Goal: Task Accomplishment & Management: Manage account settings

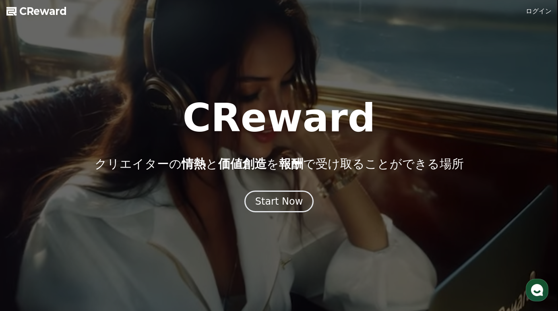
click at [532, 14] on link "ログイン" at bounding box center [539, 11] width 26 height 10
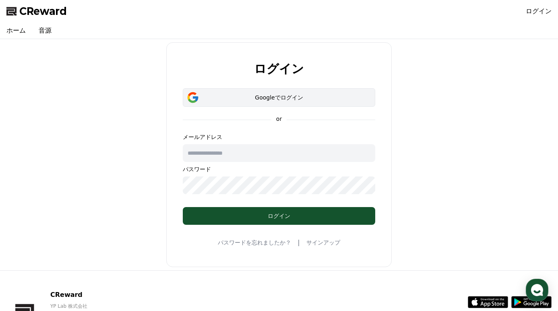
click at [269, 100] on div "Googleでログイン" at bounding box center [278, 97] width 169 height 8
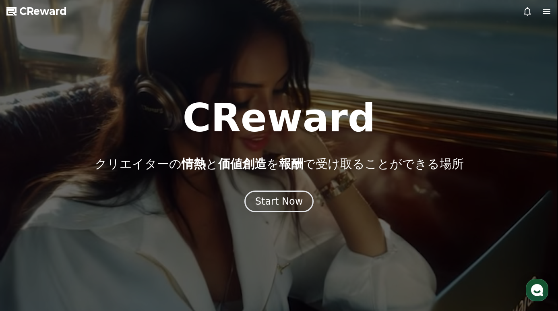
click at [548, 10] on icon at bounding box center [547, 11] width 10 height 10
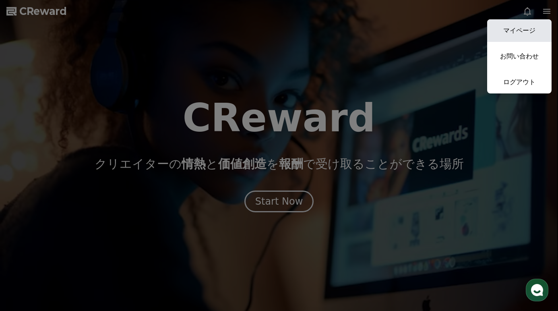
click at [523, 25] on link "マイページ" at bounding box center [519, 30] width 64 height 23
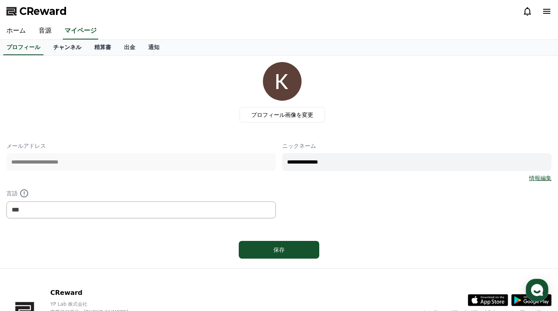
click at [72, 49] on link "チャンネル" at bounding box center [67, 47] width 41 height 15
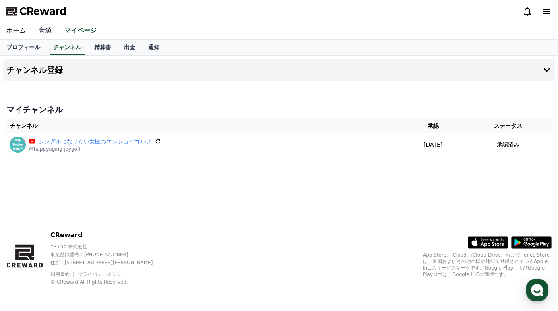
click at [46, 31] on link "音源" at bounding box center [45, 31] width 26 height 17
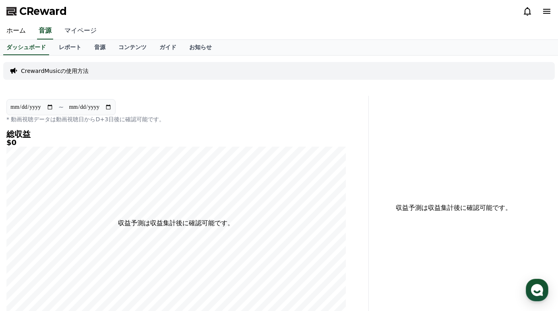
click at [65, 30] on link "マイページ" at bounding box center [80, 31] width 45 height 17
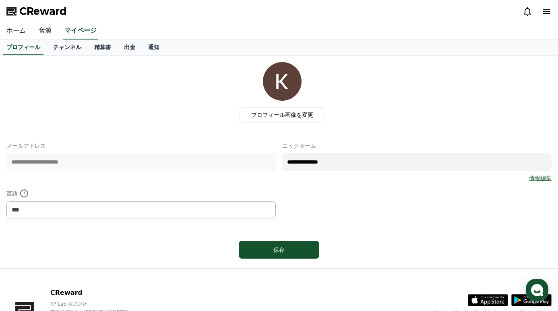
click at [66, 48] on link "チャンネル" at bounding box center [67, 47] width 41 height 15
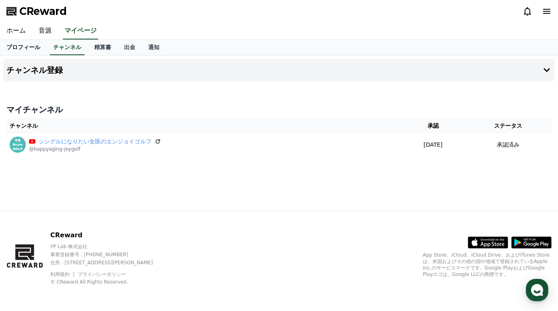
click at [23, 48] on link "プロフィール" at bounding box center [23, 47] width 47 height 15
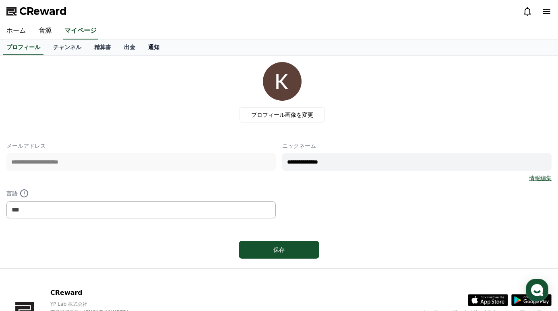
click at [142, 50] on link "通知" at bounding box center [154, 47] width 24 height 15
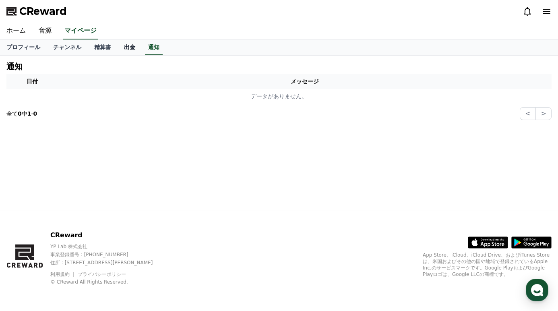
click at [134, 49] on link "出金" at bounding box center [130, 47] width 24 height 15
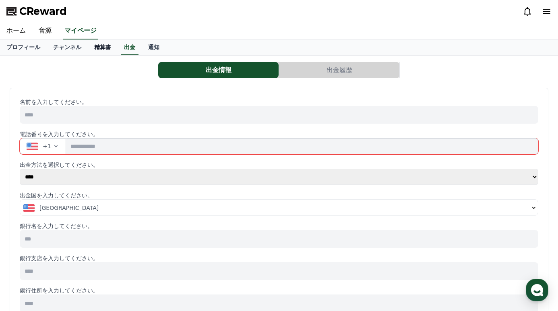
click at [103, 47] on link "精算書" at bounding box center [103, 47] width 30 height 15
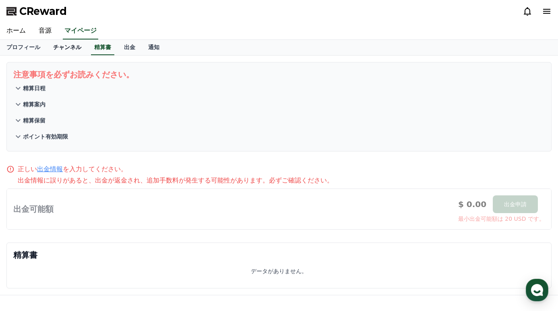
click at [62, 50] on link "チャンネル" at bounding box center [67, 47] width 41 height 15
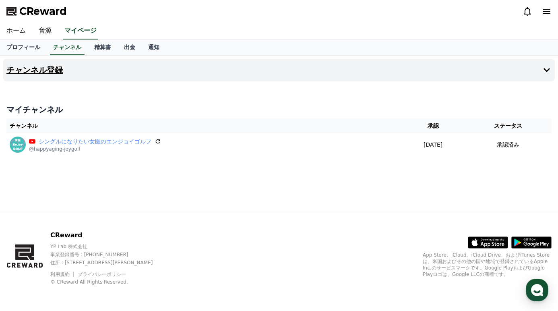
click at [536, 71] on button "チャンネル登録" at bounding box center [279, 70] width 552 height 23
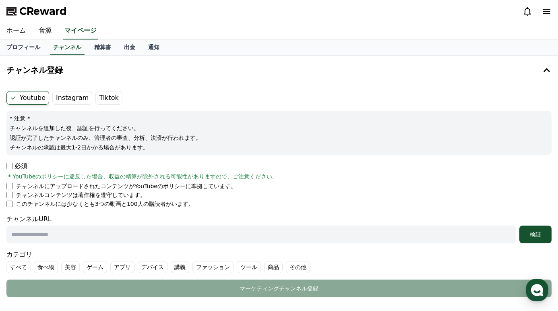
click at [72, 99] on label "Instagram" at bounding box center [72, 98] width 40 height 14
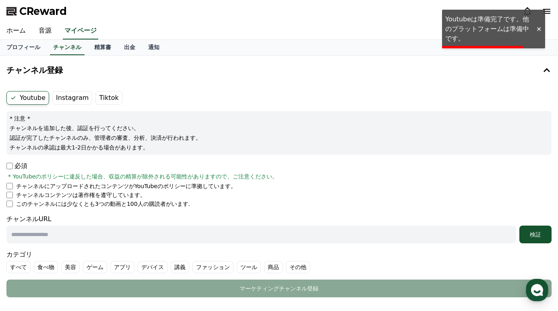
click at [72, 99] on label "Instagram" at bounding box center [72, 98] width 40 height 14
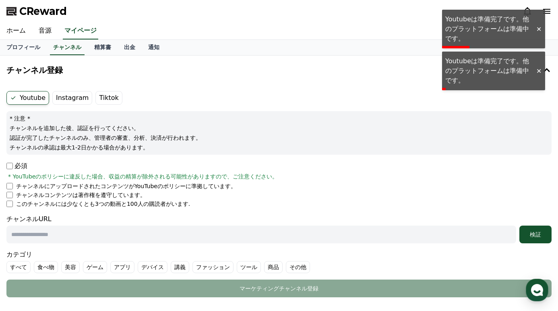
click at [106, 101] on label "Tiktok" at bounding box center [108, 98] width 27 height 14
click at [537, 26] on div at bounding box center [538, 29] width 13 height 8
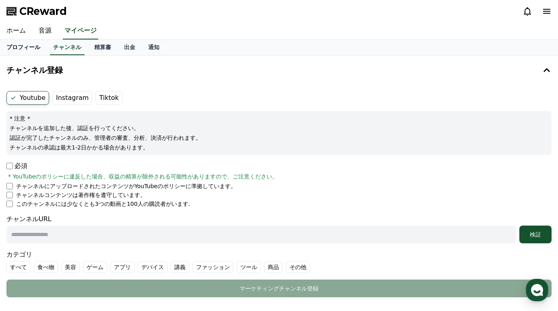
click at [23, 43] on link "プロフィール" at bounding box center [23, 47] width 47 height 15
